Goal: Transaction & Acquisition: Purchase product/service

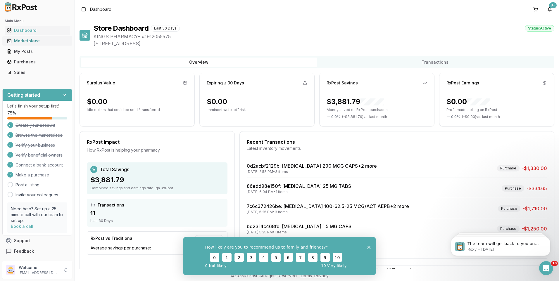
click at [22, 40] on div "Marketplace" at bounding box center [37, 41] width 61 height 6
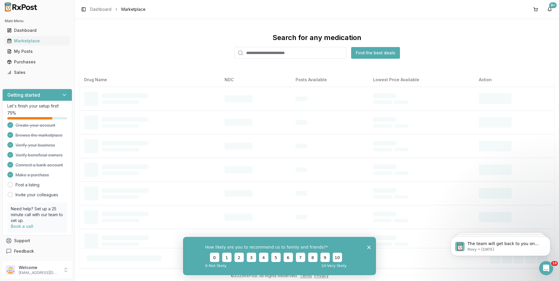
click at [268, 55] on input "search" at bounding box center [290, 53] width 112 height 12
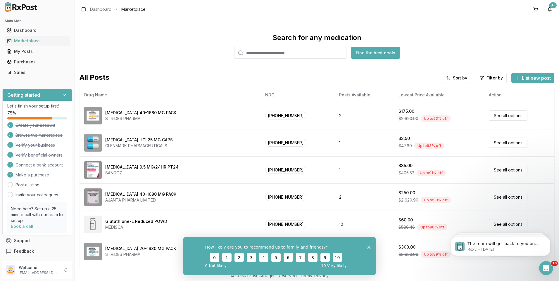
click at [268, 55] on input "search" at bounding box center [290, 53] width 112 height 12
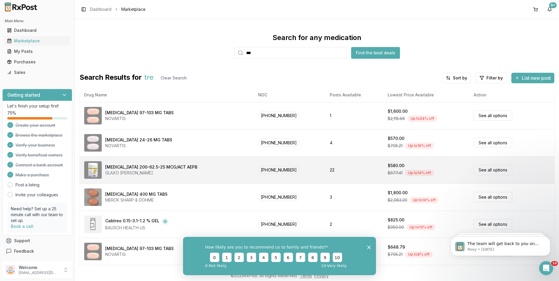
type input "***"
click at [141, 165] on div "[MEDICAL_DATA] 200-62.5-25 MCG/ACT AEPB" at bounding box center [151, 167] width 92 height 6
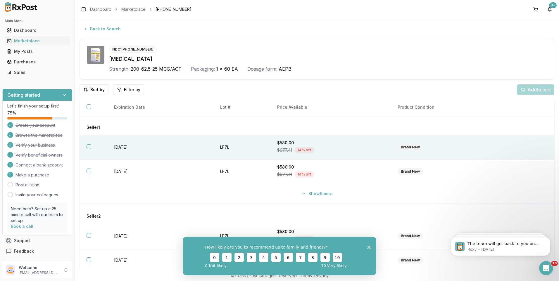
click at [89, 146] on button "button" at bounding box center [89, 146] width 5 height 5
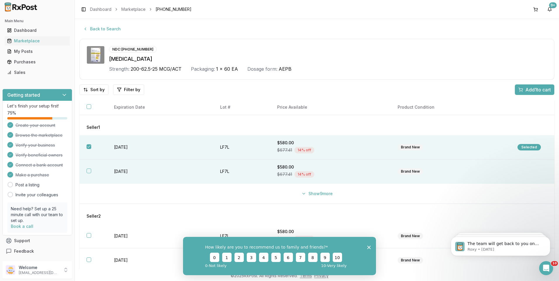
click at [90, 171] on button "button" at bounding box center [89, 171] width 5 height 5
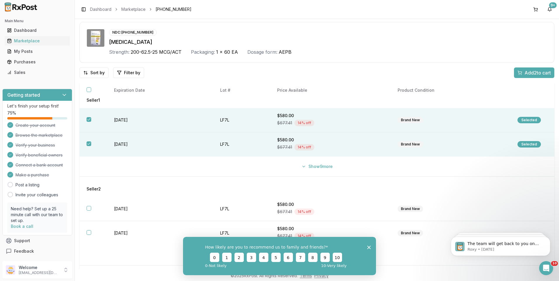
scroll to position [33, 0]
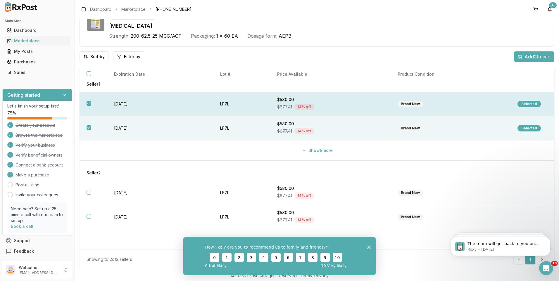
click at [530, 102] on div "Selected" at bounding box center [529, 104] width 23 height 6
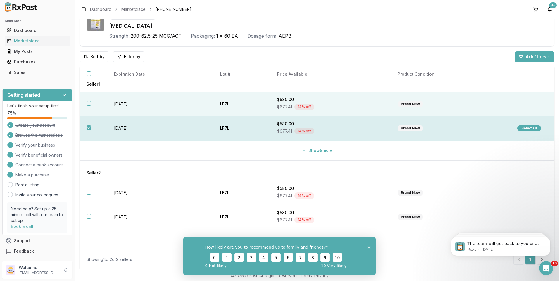
click at [528, 128] on div "Selected" at bounding box center [529, 128] width 23 height 6
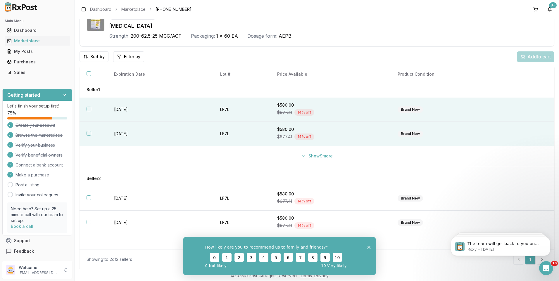
scroll to position [0, 0]
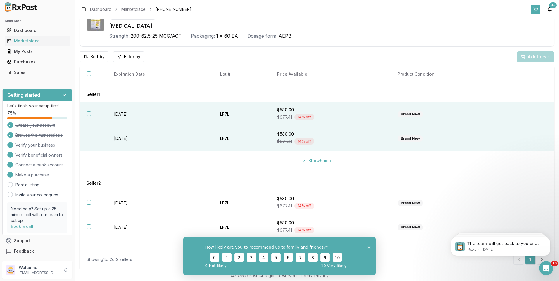
click at [538, 8] on button at bounding box center [535, 9] width 9 height 9
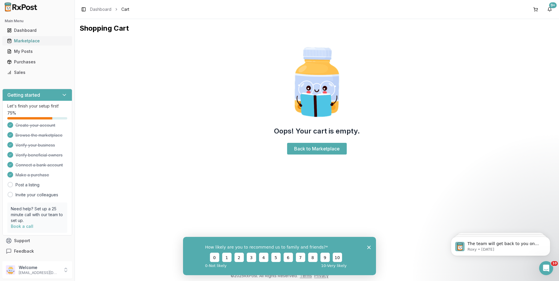
click at [25, 41] on div "Marketplace" at bounding box center [37, 41] width 61 height 6
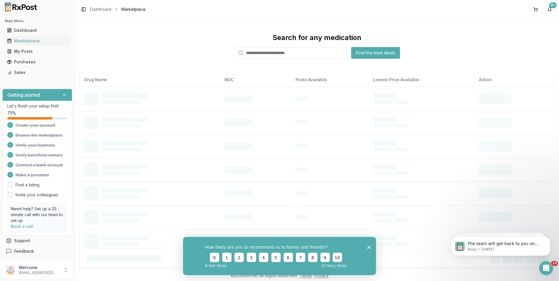
click at [264, 54] on input "search" at bounding box center [290, 53] width 112 height 12
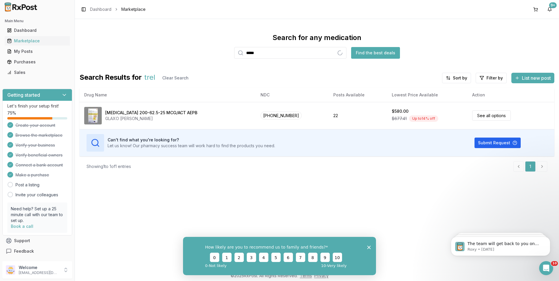
click at [379, 53] on button "Find the best deals" at bounding box center [375, 53] width 49 height 12
click at [25, 42] on div "Marketplace" at bounding box center [37, 41] width 61 height 6
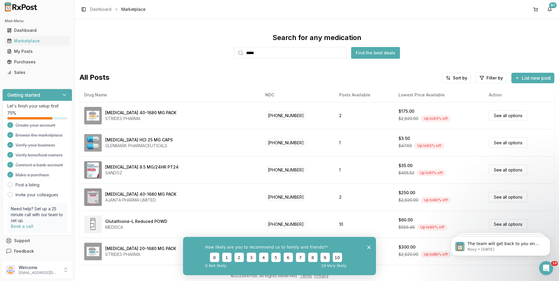
click at [267, 53] on input "*****" at bounding box center [290, 53] width 112 height 12
type input "******"
click at [362, 53] on button "Find the best deals" at bounding box center [375, 53] width 49 height 12
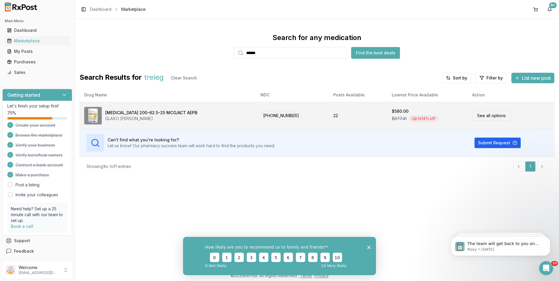
click at [495, 116] on link "See all options" at bounding box center [491, 116] width 39 height 10
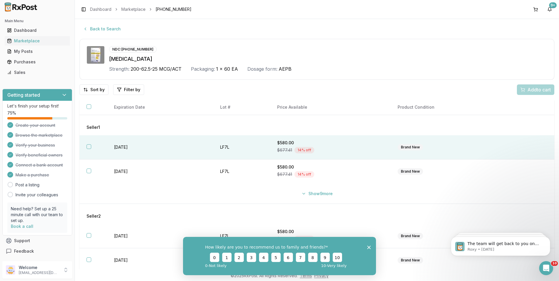
click at [88, 146] on button "button" at bounding box center [89, 146] width 5 height 5
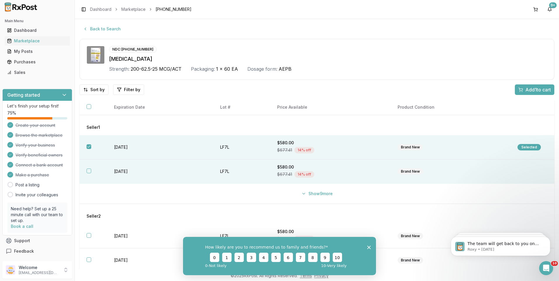
click at [89, 169] on button "button" at bounding box center [89, 171] width 5 height 5
click at [530, 89] on span "Add 2 to cart" at bounding box center [538, 89] width 26 height 7
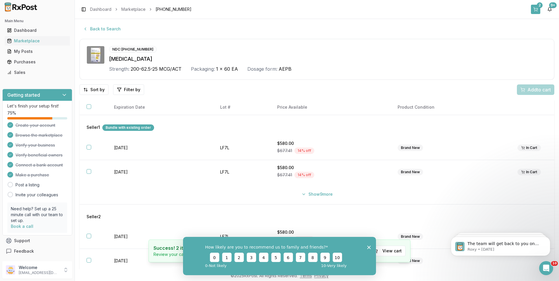
click at [541, 8] on div "2" at bounding box center [540, 5] width 6 height 6
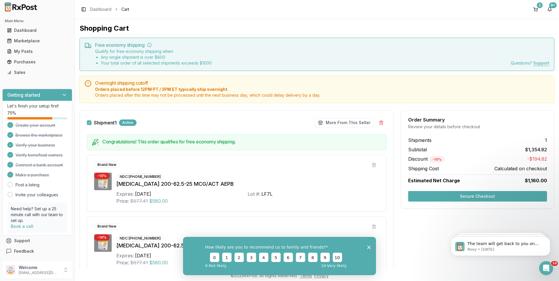
click at [483, 194] on button "Secure Checkout" at bounding box center [477, 196] width 139 height 11
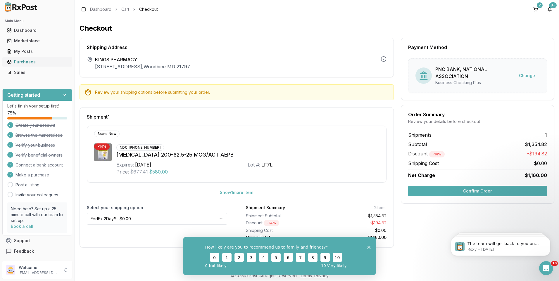
click at [27, 62] on div "Purchases" at bounding box center [37, 62] width 61 height 6
